Goal: Task Accomplishment & Management: Manage account settings

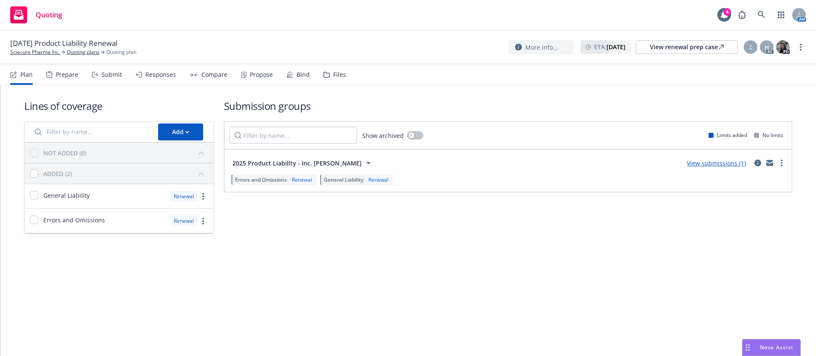
click at [255, 84] on div "Propose" at bounding box center [257, 75] width 32 height 20
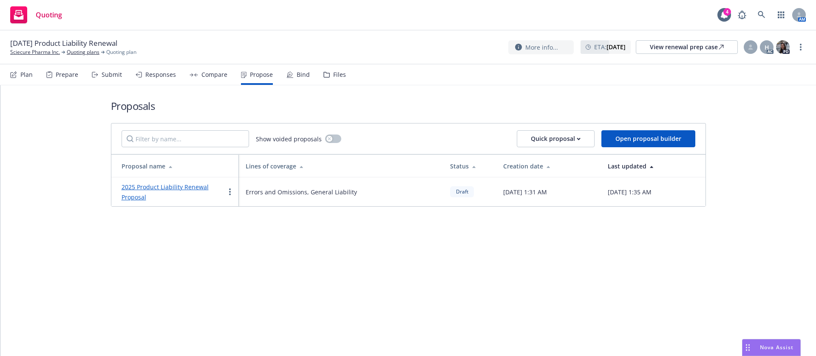
click at [193, 191] on div "2025 Product Liability Renewal Proposal" at bounding box center [173, 192] width 103 height 20
click at [198, 189] on link "2025 Product Liability Renewal Proposal" at bounding box center [165, 192] width 87 height 18
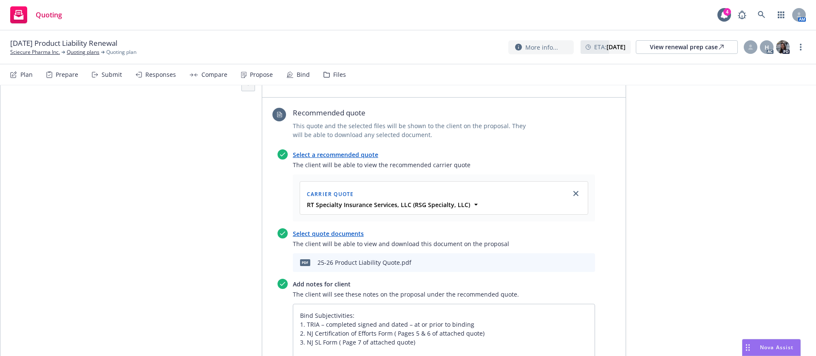
scroll to position [319, 0]
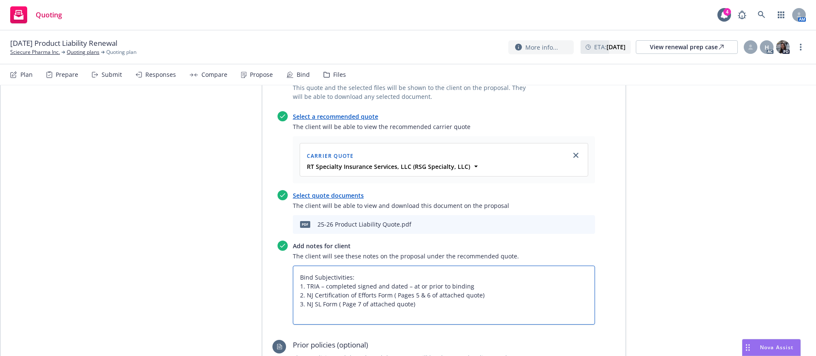
click at [424, 277] on textarea "Bind Subjectivities: 1. TRIA – completed signed and dated – at or prior to bind…" at bounding box center [444, 295] width 302 height 59
type textarea "x"
type textarea "Bind Subjectivities: 1. TRIA – completed signed and dated – at or prior to bind…"
type textarea "x"
type textarea "Bind Subjectivities: 1. TRIA – completed signed and dated – at or prior to bind…"
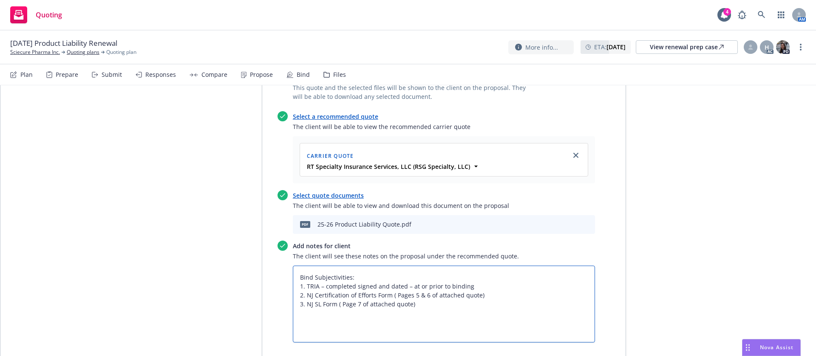
type textarea "x"
type textarea "Bind Subjectivities: 1. TRIA – completed signed and dated – at or prior to bind…"
type textarea "x"
type textarea "Bind Subjectivities: 1. TRIA – completed signed and dated – at or prior to bind…"
type textarea "x"
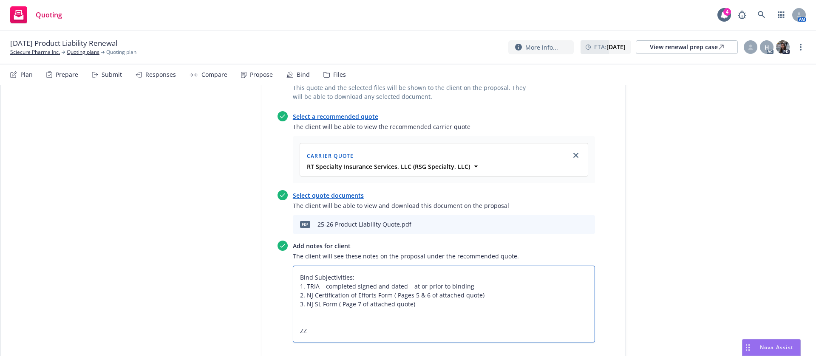
type textarea "Bind Subjectivities: 1. TRIA – completed signed and dated – at or prior to bind…"
type textarea "x"
type textarea "Bind Subjectivities: 1. TRIA – completed signed and dated – at or prior to bind…"
type textarea "x"
type textarea "Bind Subjectivities: 1. TRIA – completed signed and dated – at or prior to bind…"
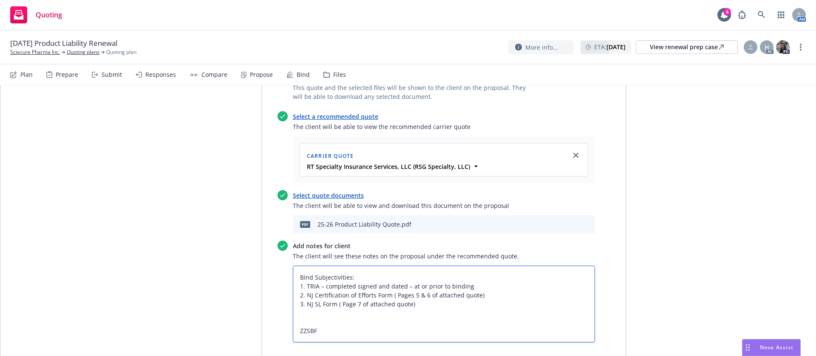
type textarea "x"
type textarea "Bind Subjectivities: 1. TRIA – completed signed and dated – at or prior to bind…"
type textarea "x"
type textarea "Bind Subjectivities: 1. TRIA – completed signed and dated – at or prior to bind…"
type textarea "x"
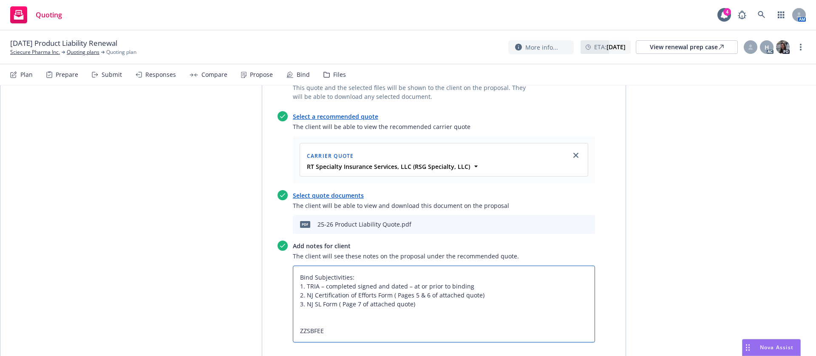
type textarea "Bind Subjectivities: 1. TRIA – completed signed and dated – at or prior to bind…"
drag, startPoint x: 339, startPoint y: 302, endPoint x: 254, endPoint y: 302, distance: 85.0
click at [254, 302] on div "Proposal name 2025 Product Liability Renewal Proposal Status Draft Creation Dat…" at bounding box center [408, 253] width 435 height 885
type textarea "x"
type textarea "Bind Subjectivities: 1. TRIA – completed signed and dated – at or prior to bind…"
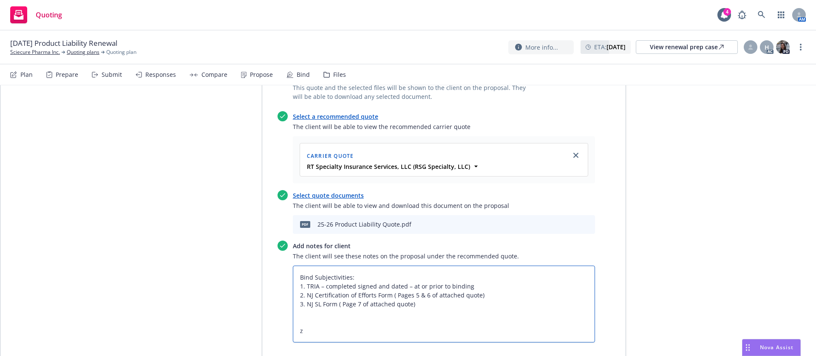
type textarea "x"
type textarea "Bind Subjectivities: 1. TRIA – completed signed and dated – at or prior to bind…"
type textarea "x"
type textarea "Bind Subjectivities: 1. TRIA – completed signed and dated – at or prior to bind…"
type textarea "x"
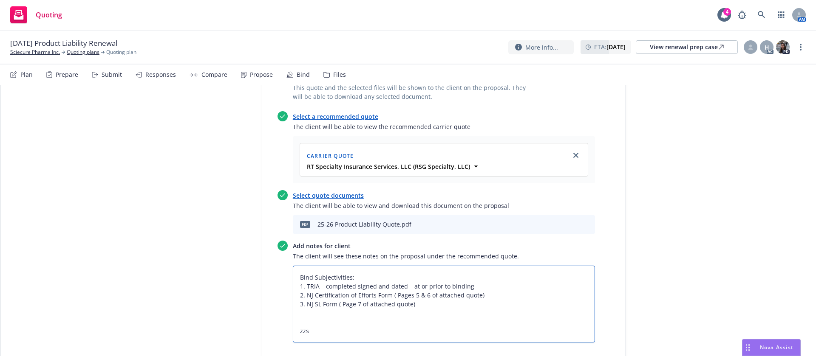
type textarea "Bind Subjectivities: 1. TRIA – completed signed and dated – at or prior to bind…"
type textarea "x"
type textarea "Bind Subjectivities: 1. TRIA – completed signed and dated – at or prior to bind…"
type textarea "x"
type textarea "Bind Subjectivities: 1. TRIA – completed signed and dated – at or prior to bind…"
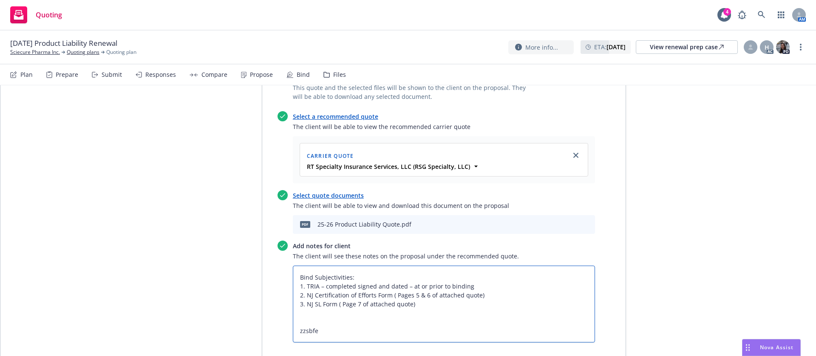
type textarea "x"
type textarea "Bind Subjectivities: 1. TRIA – completed signed and dated – at or prior to bind…"
type textarea "x"
paste textarea "All taxes and fees are estimated, subject to change upon binding, and fully ear…"
type textarea "Bind Subjectivities: 1. TRIA – completed signed and dated – at or prior to bind…"
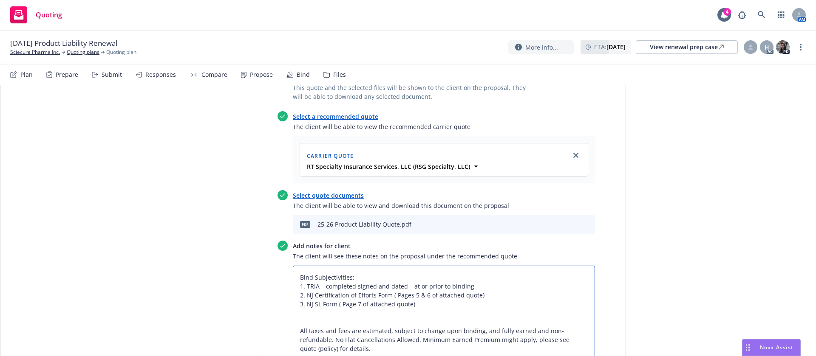
drag, startPoint x: 469, startPoint y: 248, endPoint x: 401, endPoint y: 252, distance: 67.7
click at [401, 266] on textarea "Bind Subjectivities: 1. TRIA – completed signed and dated – at or prior to bind…" at bounding box center [444, 318] width 302 height 104
type textarea "x"
type textarea "Bind Subjectivities: 1. TRIA – completed signed and dated 2. NJ Certification o…"
drag, startPoint x: 318, startPoint y: 318, endPoint x: 288, endPoint y: 291, distance: 40.0
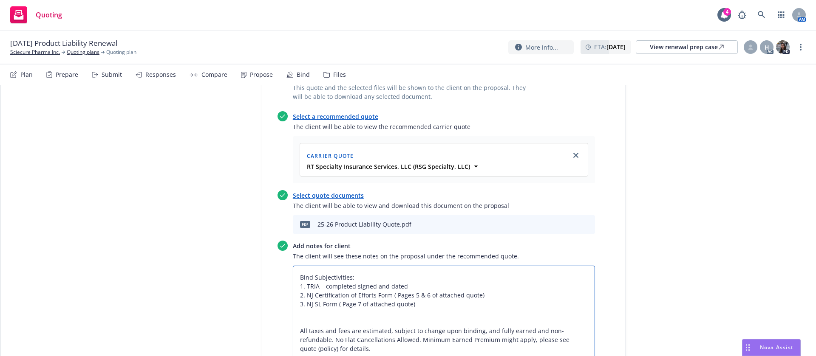
click at [293, 291] on textarea "Bind Subjectivities: 1. TRIA – completed signed and dated 2. NJ Certification o…" at bounding box center [444, 318] width 302 height 104
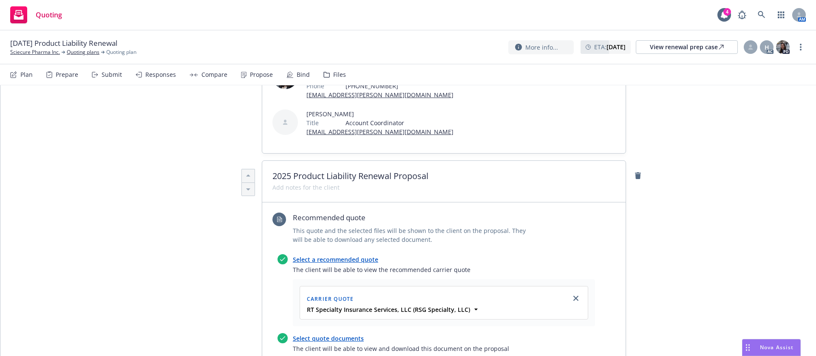
scroll to position [319, 0]
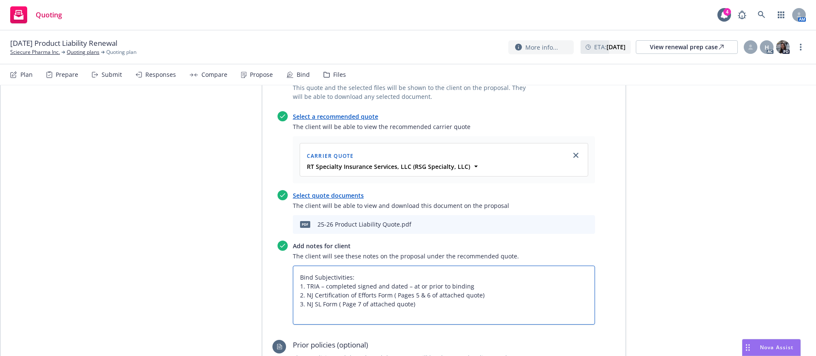
click at [469, 286] on textarea "Bind Subjectivities: 1. TRIA – completed signed and dated – at or prior to bind…" at bounding box center [444, 295] width 302 height 59
type textarea "x"
type textarea "Bind Subjectivities: 1. TRIA – completed signed and dated – at or prior to bind…"
paste textarea "All taxes and fees are estimated, subject to change upon binding, and fully ear…"
type textarea "x"
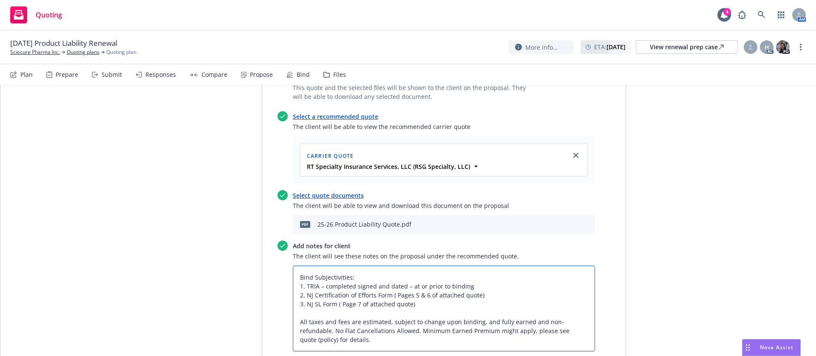
scroll to position [0, 0]
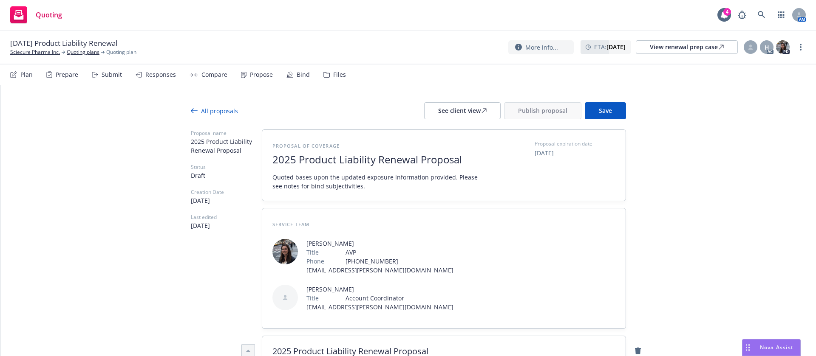
type textarea "Bind Subjectivities: 1. TRIA – completed signed and dated – at or prior to bind…"
click at [602, 112] on span "Save" at bounding box center [605, 111] width 13 height 8
click at [432, 110] on button "See client view" at bounding box center [462, 110] width 76 height 17
type textarea "x"
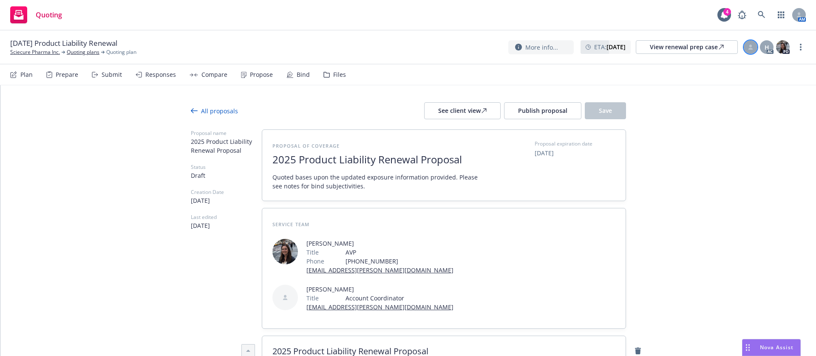
click at [752, 51] on div at bounding box center [750, 47] width 14 height 14
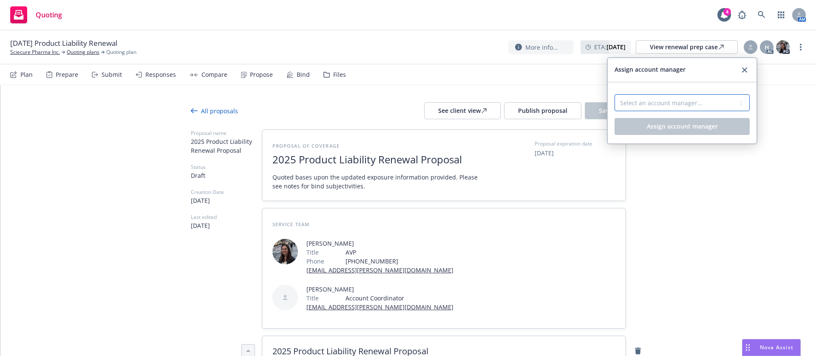
click at [667, 96] on select "Select an account manager... Shelly Flores" at bounding box center [681, 102] width 135 height 17
select select "a52e3f2c-ac61-4146-8260-2c17acac4edc"
click at [614, 94] on select "Select an account manager... Shelly Flores" at bounding box center [681, 102] width 135 height 17
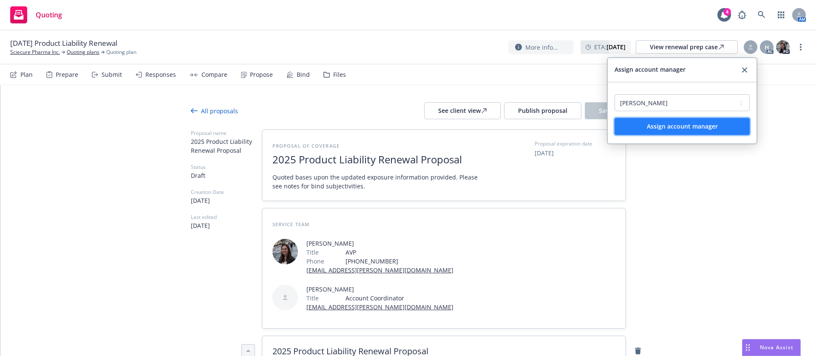
click at [709, 124] on span "Assign account manager" at bounding box center [682, 126] width 71 height 8
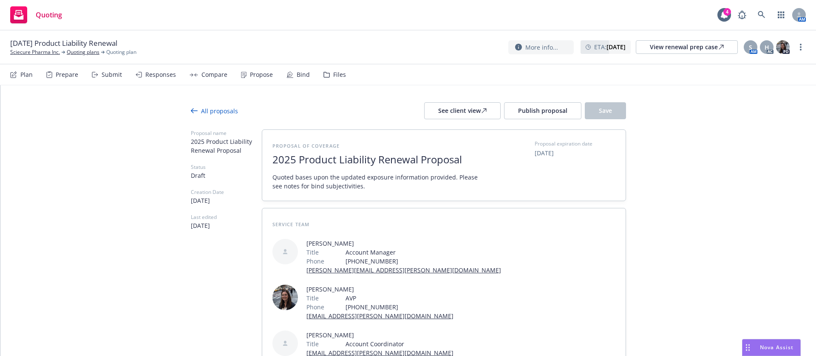
drag, startPoint x: 94, startPoint y: 38, endPoint x: 49, endPoint y: 38, distance: 45.0
click at [49, 38] on span "09/10/25 Product Liability Renewal" at bounding box center [63, 43] width 107 height 10
drag, startPoint x: 95, startPoint y: 40, endPoint x: 44, endPoint y: 45, distance: 51.2
click at [44, 45] on span "09/10/25 Product Liability Renewal" at bounding box center [63, 43] width 107 height 10
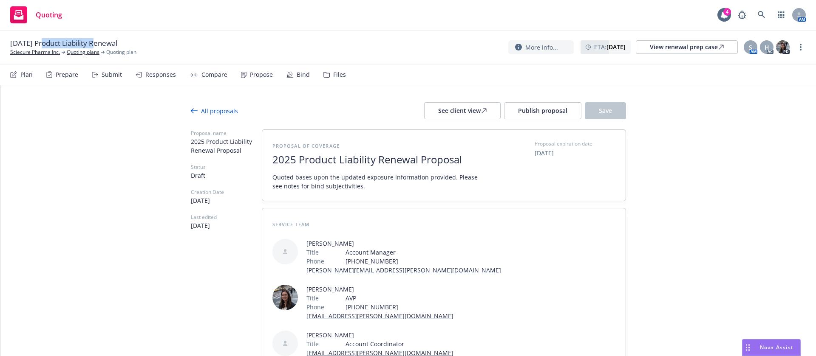
copy span "Product Liability"
click at [481, 108] on icon at bounding box center [483, 110] width 5 height 5
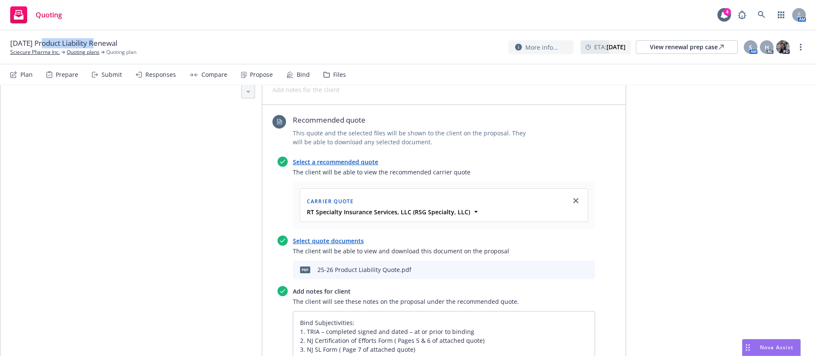
scroll to position [319, 0]
click at [312, 237] on link "Select quote documents" at bounding box center [328, 241] width 71 height 8
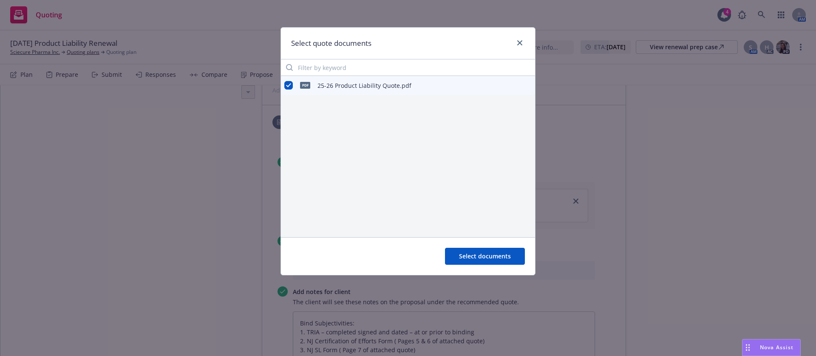
click at [620, 183] on div "Select quote documents pdf 25-26 Product Liability Quote.pdf Select documents" at bounding box center [408, 178] width 816 height 356
type textarea "x"
click at [290, 88] on input "checkbox" at bounding box center [288, 85] width 8 height 8
checkbox input "true"
click at [287, 108] on input "checkbox" at bounding box center [288, 107] width 8 height 8
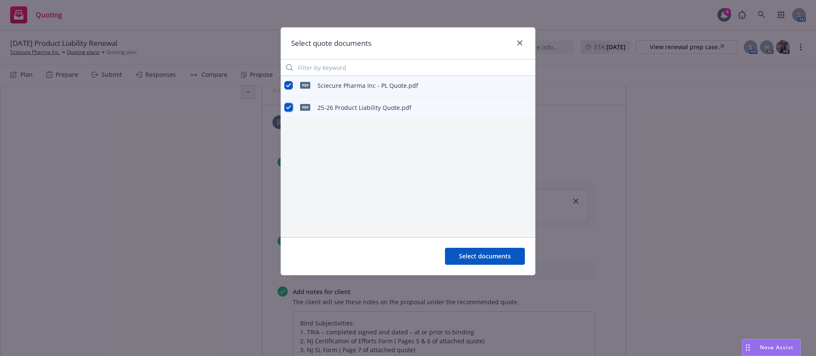
checkbox input "false"
click at [492, 253] on span "Select documents" at bounding box center [485, 256] width 52 height 8
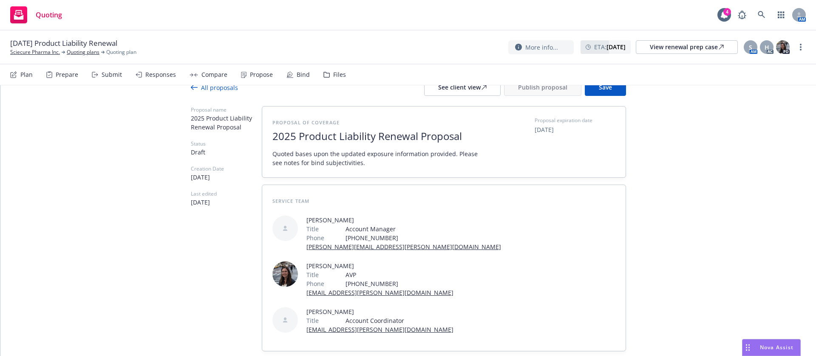
scroll to position [0, 0]
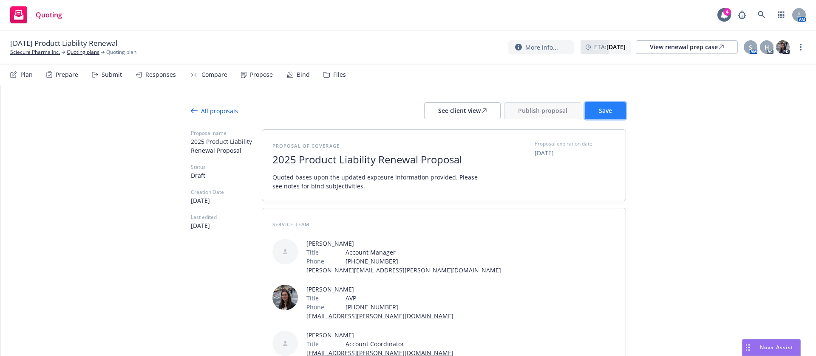
click at [599, 115] on button "Save" at bounding box center [605, 110] width 41 height 17
click at [470, 108] on div "See client view" at bounding box center [462, 111] width 48 height 16
click at [530, 111] on span "Publish proposal" at bounding box center [542, 111] width 49 height 8
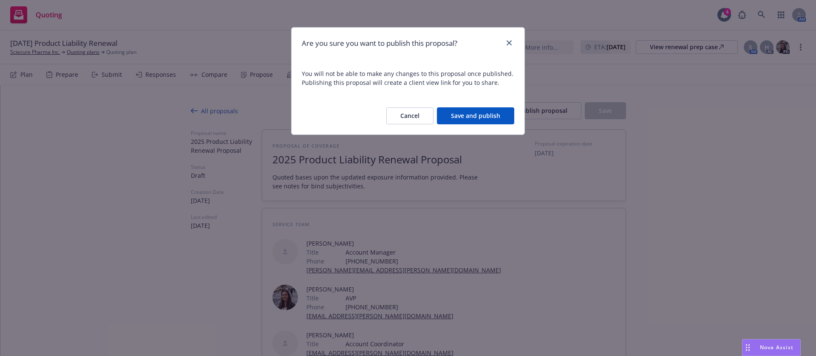
click at [497, 112] on button "Save and publish" at bounding box center [475, 115] width 77 height 17
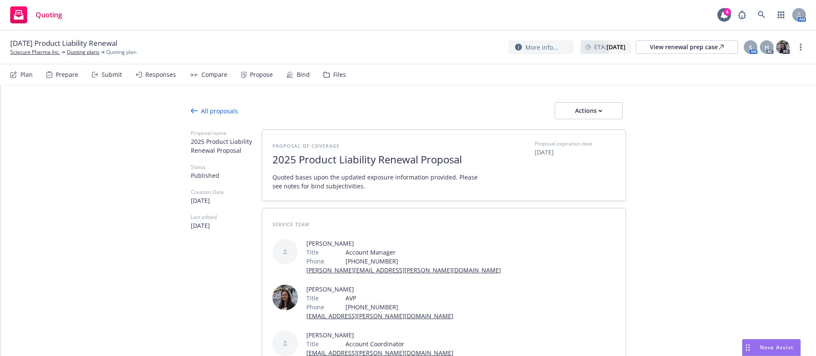
type textarea "x"
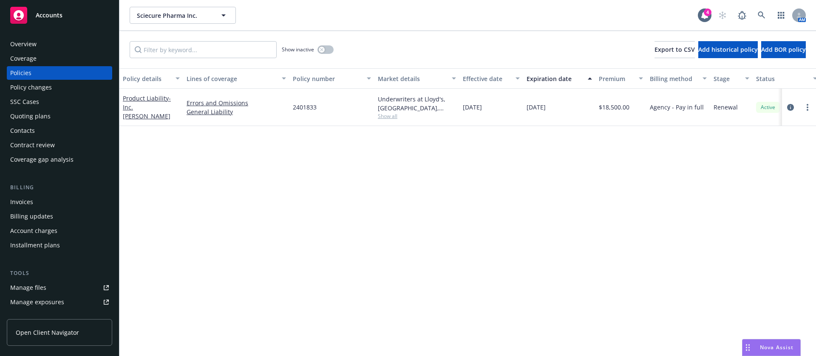
click at [62, 132] on div "Contacts" at bounding box center [59, 131] width 99 height 14
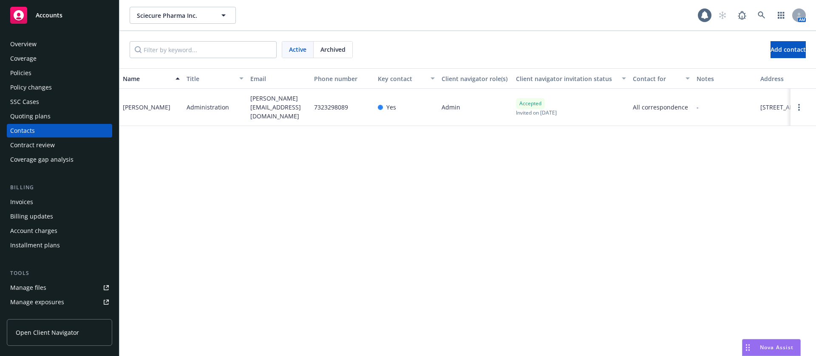
click at [269, 107] on span "joeie.lee@sciecurepharma.com" at bounding box center [278, 107] width 57 height 27
copy span "joeie.lee@sciecurepharma.com"
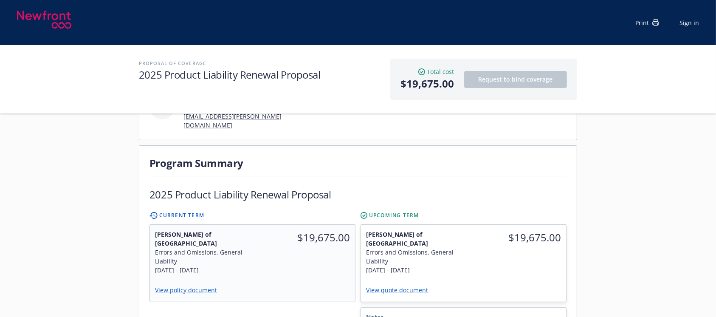
scroll to position [283, 0]
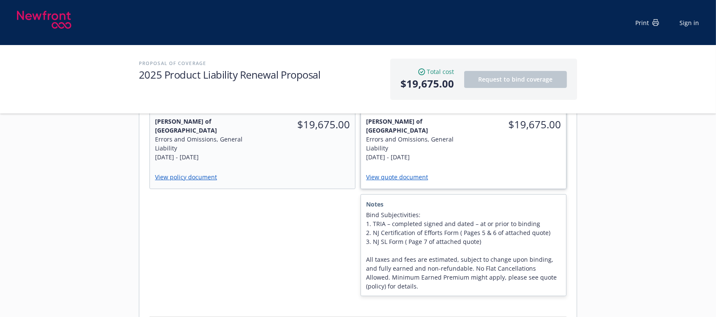
click at [424, 173] on link "View quote document" at bounding box center [400, 177] width 69 height 8
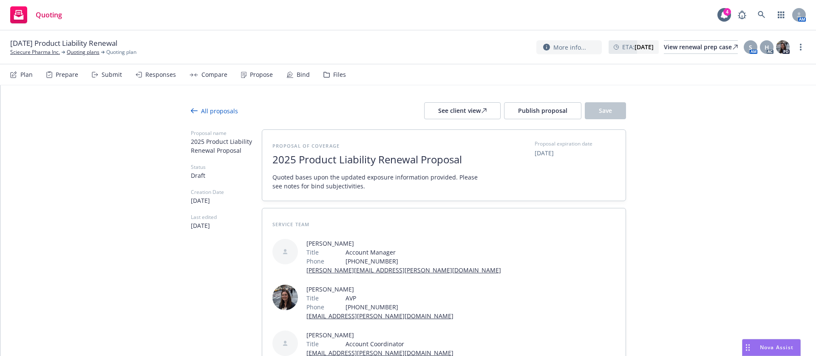
click at [117, 74] on div "Submit" at bounding box center [112, 74] width 20 height 7
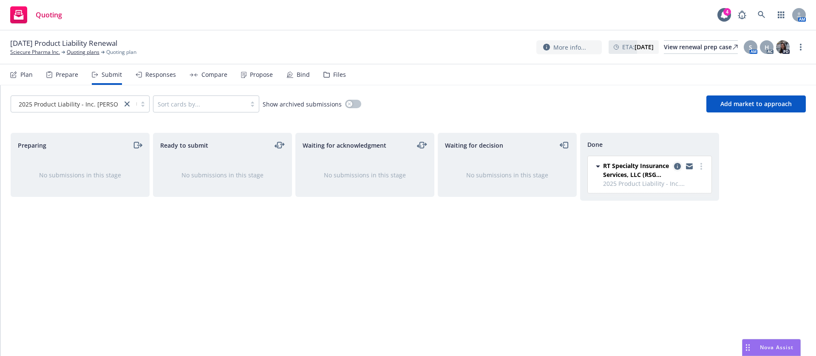
click at [679, 165] on icon "copy logging email" at bounding box center [677, 166] width 7 height 7
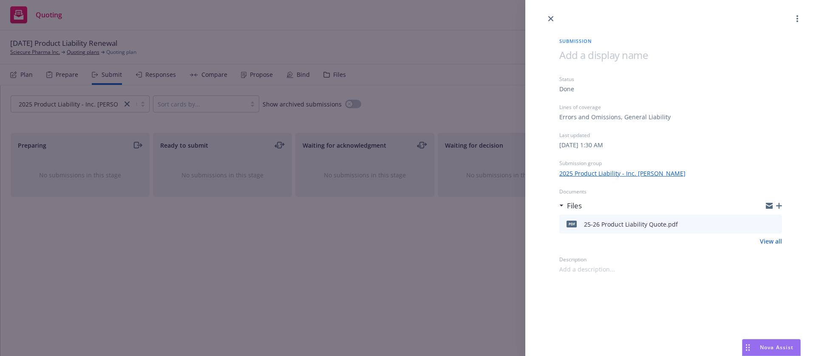
click at [780, 203] on icon "button" at bounding box center [779, 206] width 6 height 6
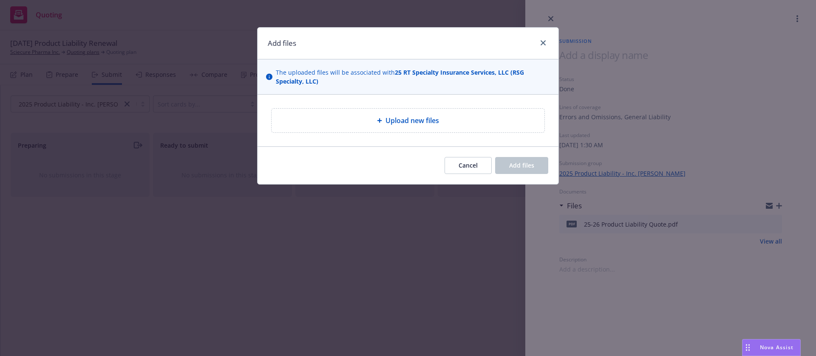
click at [427, 99] on div "Upload new files" at bounding box center [407, 121] width 301 height 52
click at [432, 124] on span "Upload new files" at bounding box center [412, 121] width 54 height 10
type textarea "x"
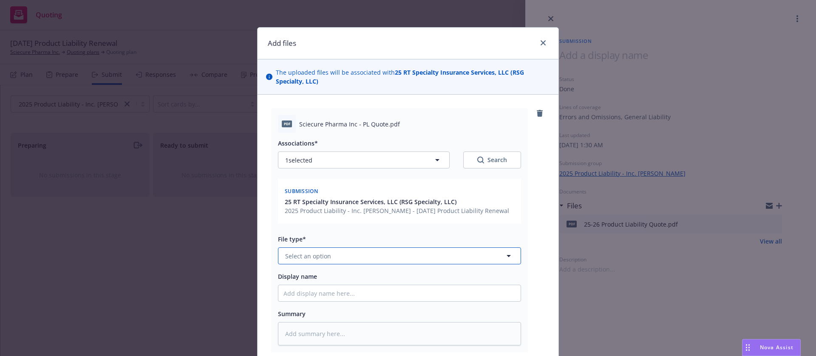
click at [383, 254] on button "Select an option" at bounding box center [399, 256] width 243 height 17
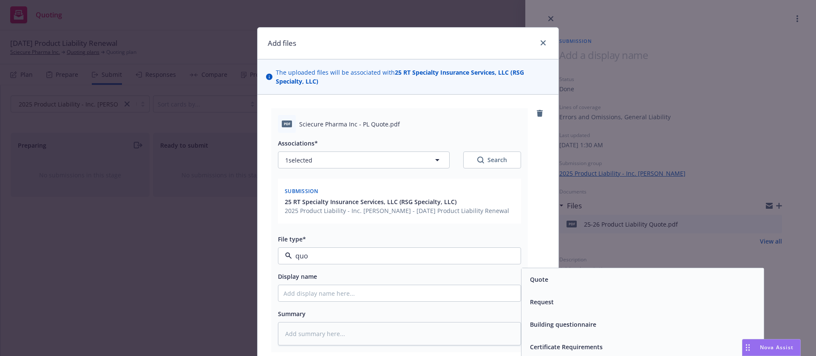
type input "quot"
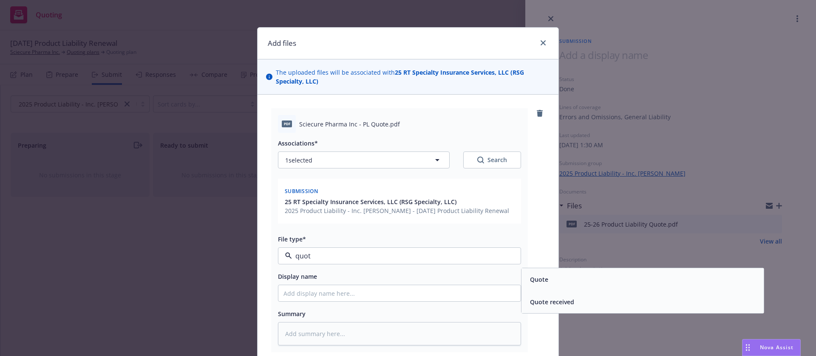
scroll to position [107, 0]
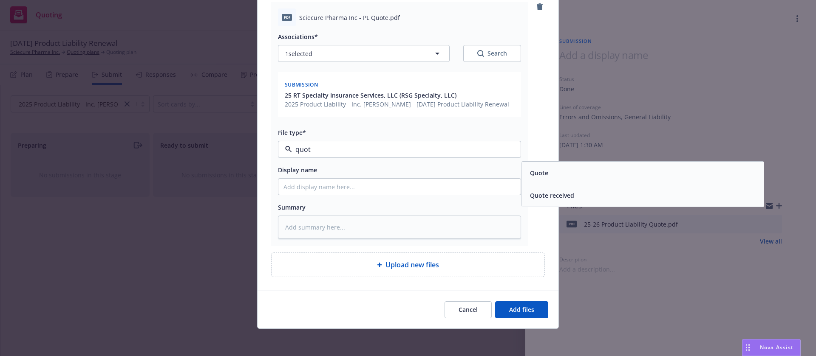
click at [531, 182] on div "Quote" at bounding box center [642, 173] width 242 height 23
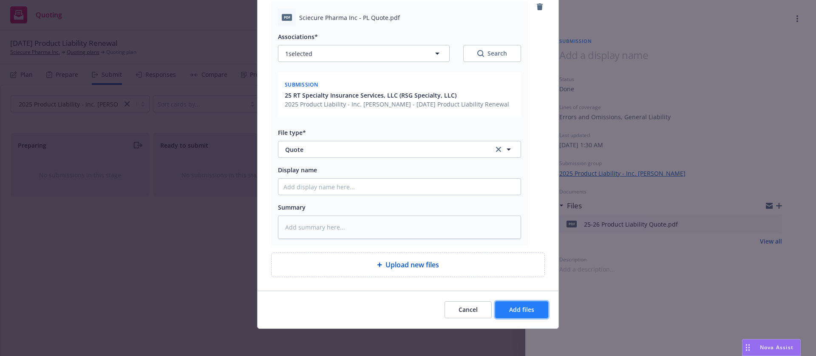
click at [524, 306] on span "Add files" at bounding box center [521, 310] width 25 height 8
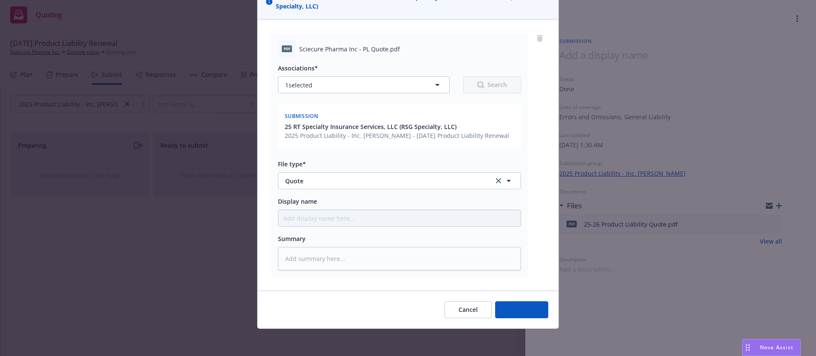
scroll to position [75, 0]
type textarea "x"
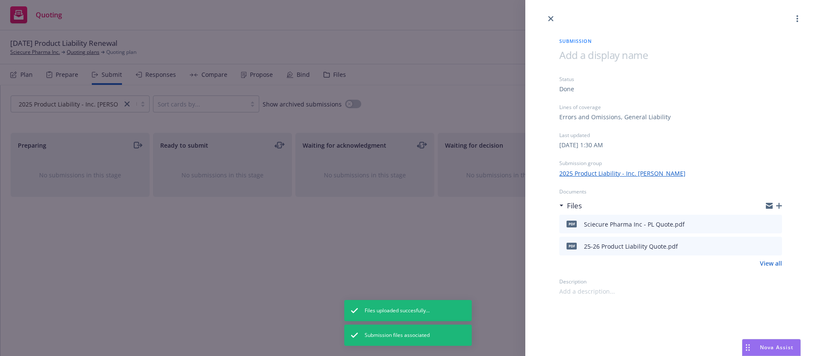
click at [463, 248] on div "Submission Status Done Lines of coverage Errors and Omissions, General Liabilit…" at bounding box center [408, 178] width 816 height 356
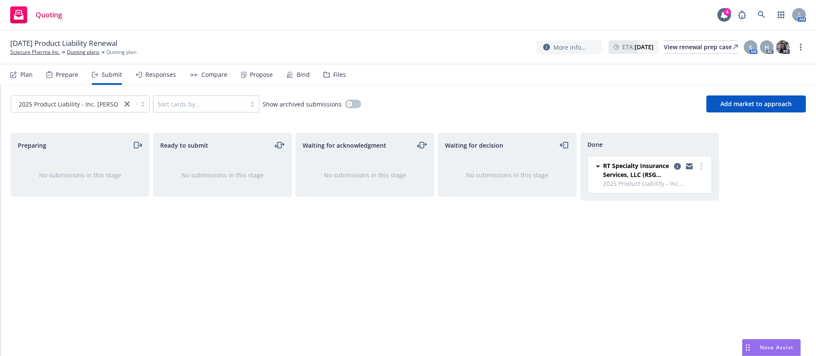
click at [338, 73] on div "Files" at bounding box center [339, 74] width 13 height 7
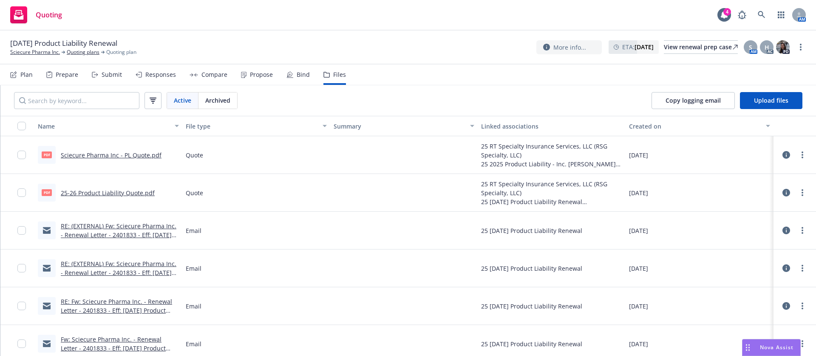
click at [782, 156] on icon at bounding box center [786, 155] width 8 height 8
click at [24, 155] on input "checkbox" at bounding box center [21, 155] width 8 height 8
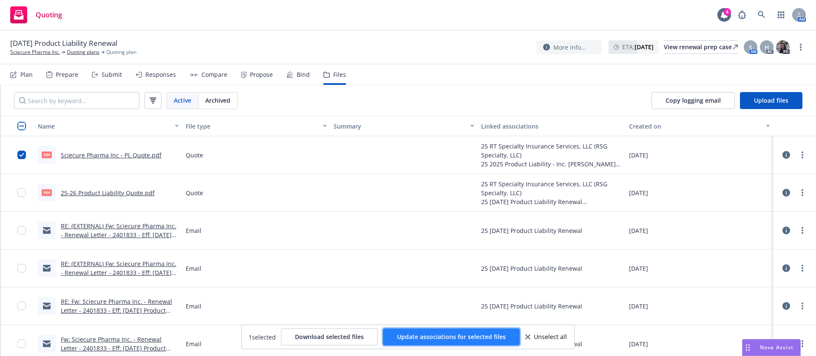
click at [435, 340] on span "Update associations for selected files" at bounding box center [451, 337] width 109 height 8
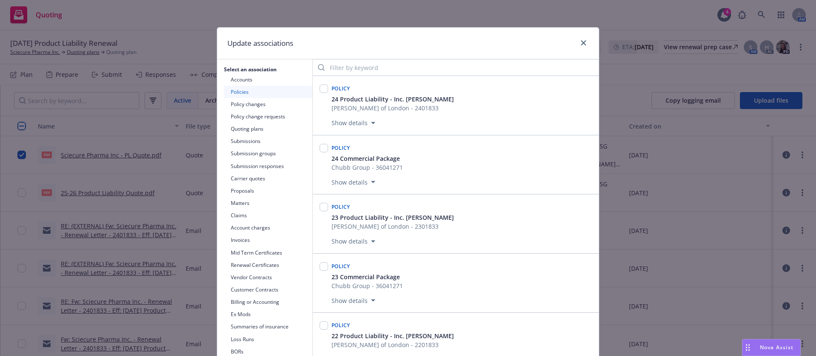
click at [256, 129] on button "Quoting plans" at bounding box center [268, 129] width 88 height 12
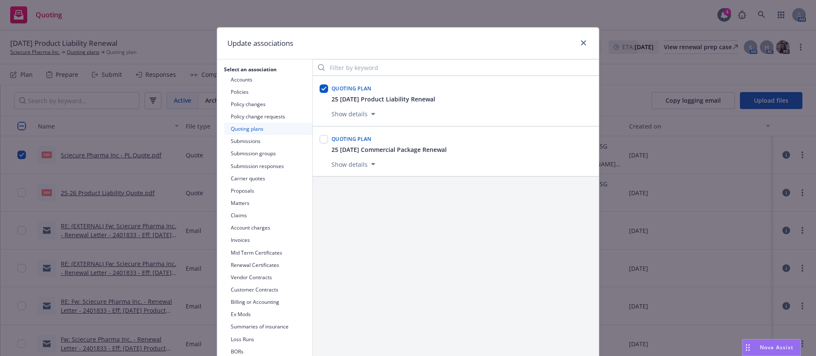
click at [360, 112] on button "Show details" at bounding box center [353, 114] width 51 height 10
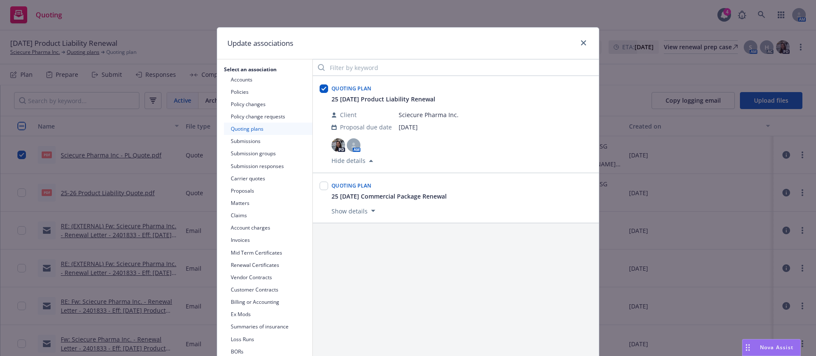
click at [261, 143] on button "Submissions" at bounding box center [268, 141] width 88 height 12
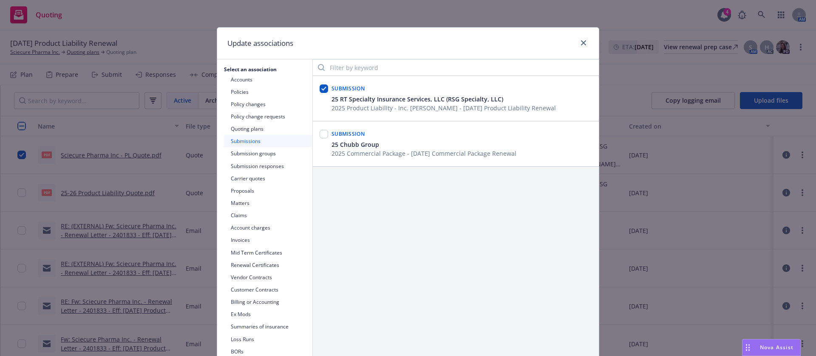
click at [263, 152] on button "Submission groups" at bounding box center [268, 153] width 88 height 12
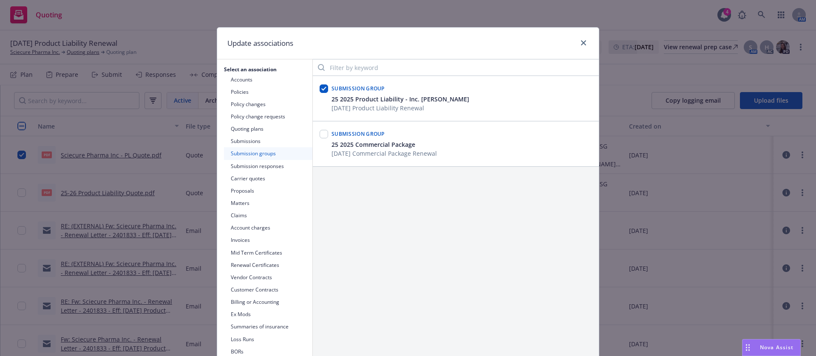
click at [280, 170] on button "Submission responses" at bounding box center [268, 166] width 88 height 12
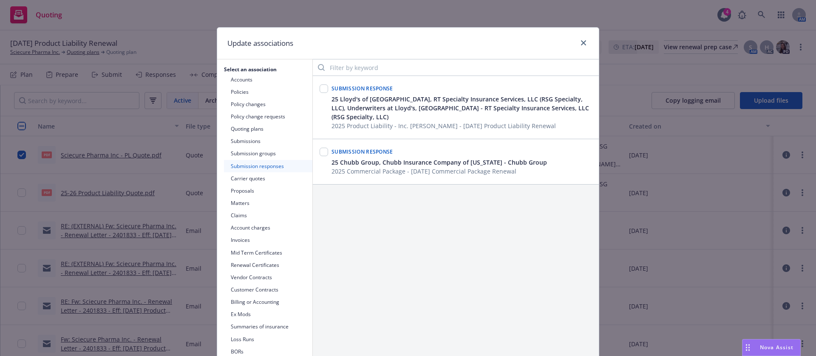
click at [251, 178] on button "Carrier quotes" at bounding box center [268, 178] width 88 height 12
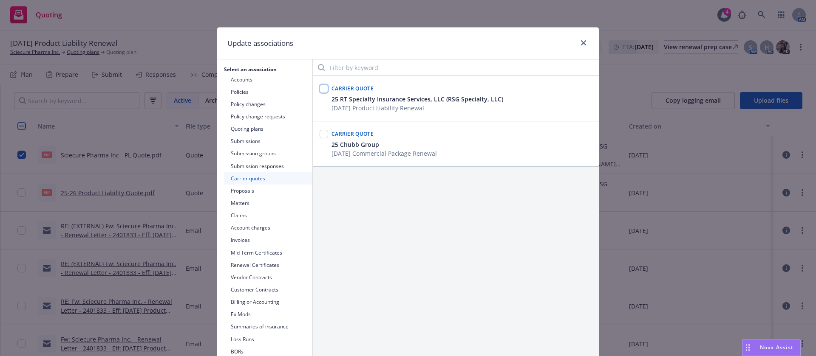
click at [320, 85] on input "checkbox" at bounding box center [323, 89] width 8 height 8
checkbox input "true"
click at [243, 187] on button "Proposals" at bounding box center [268, 191] width 88 height 12
click at [319, 89] on input "checkbox" at bounding box center [323, 89] width 8 height 8
checkbox input "true"
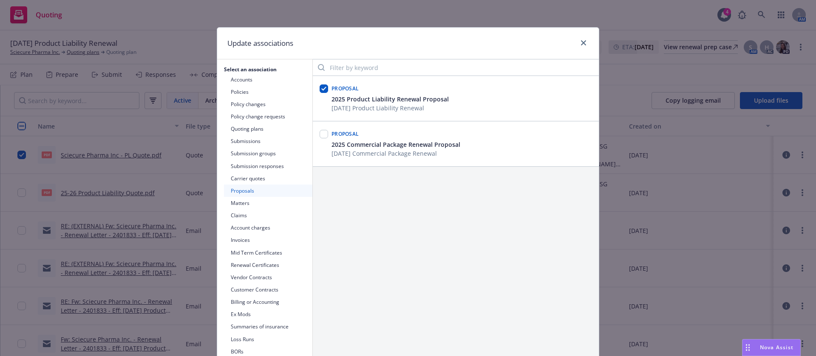
click at [255, 206] on button "Matters" at bounding box center [268, 203] width 88 height 12
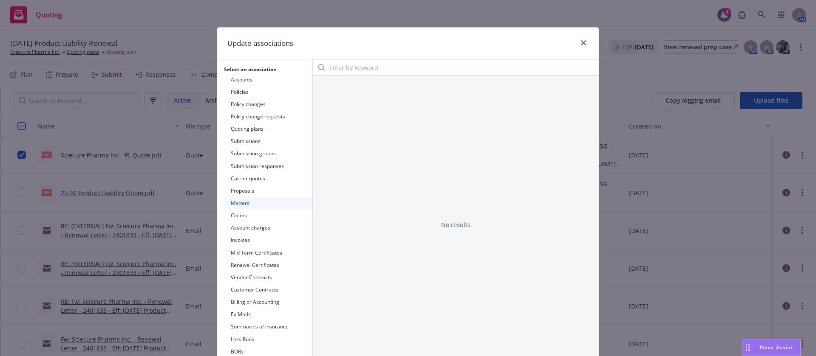
click at [250, 213] on button "Claims" at bounding box center [268, 215] width 88 height 12
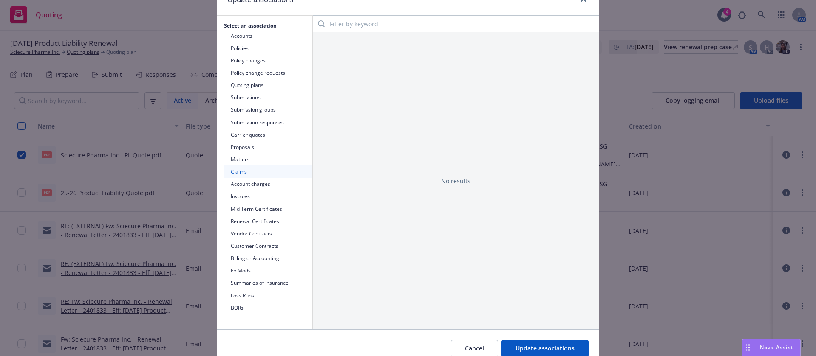
scroll to position [82, 0]
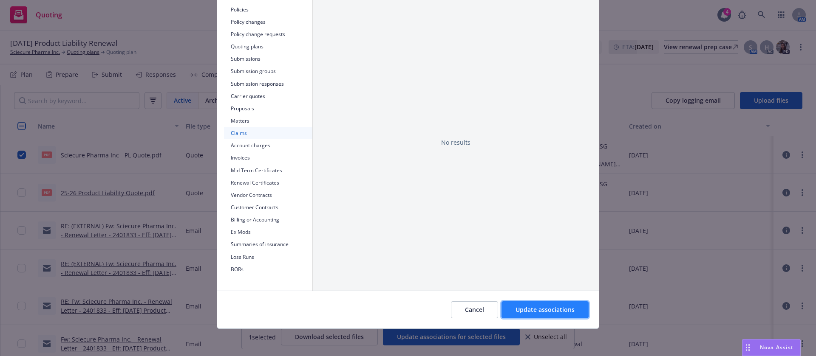
click at [543, 305] on button "Update associations" at bounding box center [544, 310] width 87 height 17
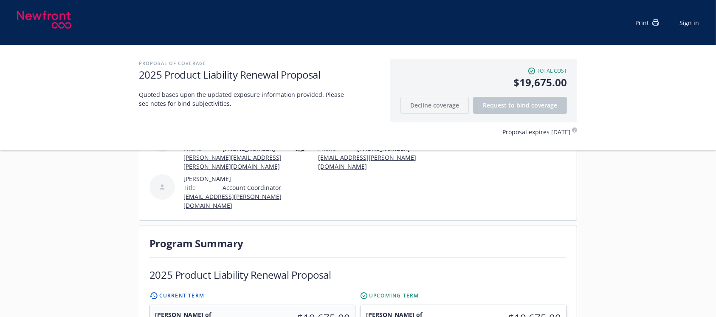
scroll to position [170, 0]
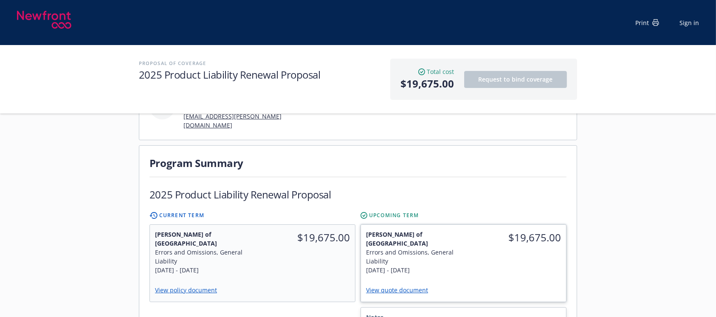
click at [409, 286] on link "View quote document" at bounding box center [400, 290] width 69 height 8
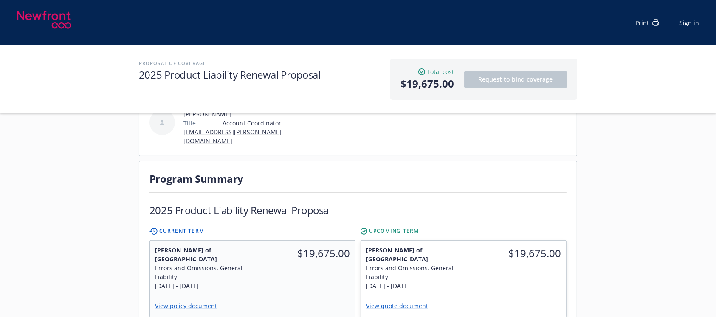
scroll to position [226, 0]
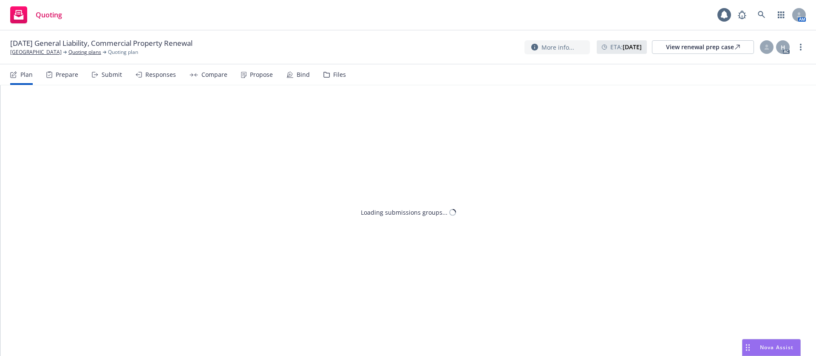
click at [254, 79] on div "Propose" at bounding box center [257, 75] width 32 height 20
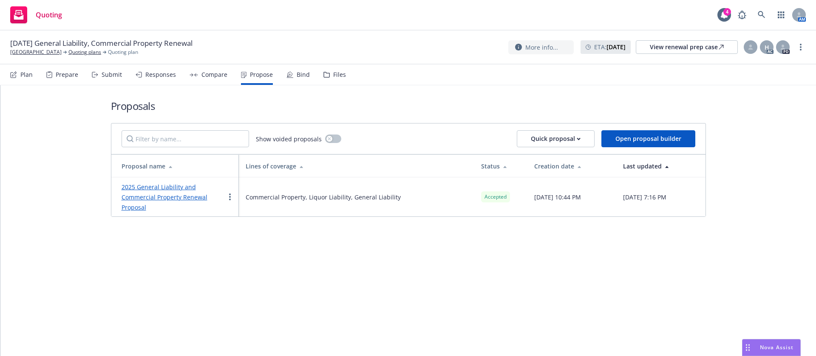
click at [181, 193] on link "2025 General Liability and Commercial Property Renewal Proposal" at bounding box center [165, 197] width 86 height 28
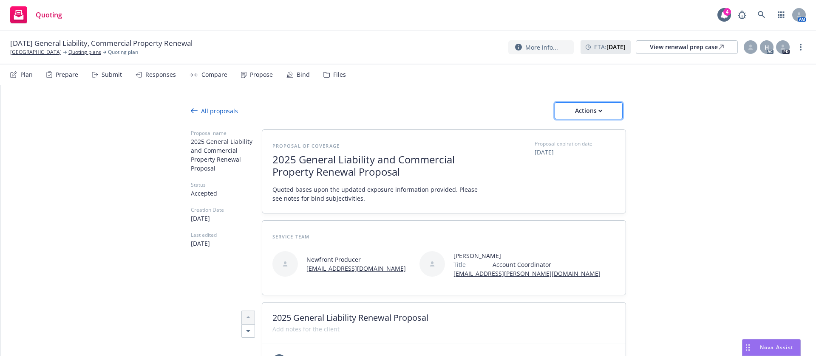
click at [595, 115] on div "Actions" at bounding box center [588, 111] width 40 height 16
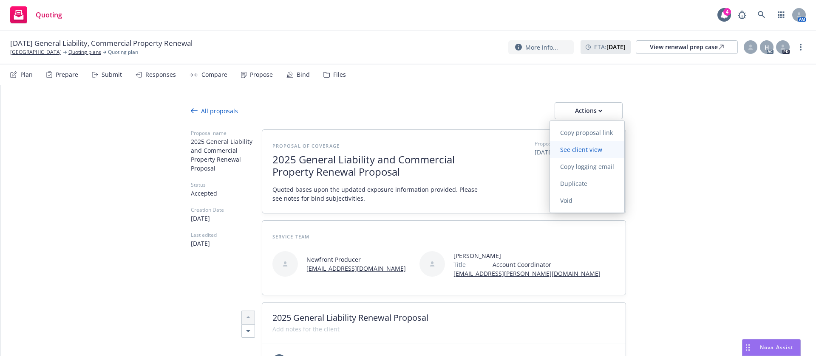
click at [565, 153] on span "See client view" at bounding box center [581, 150] width 62 height 8
type textarea "x"
